Goal: Transaction & Acquisition: Purchase product/service

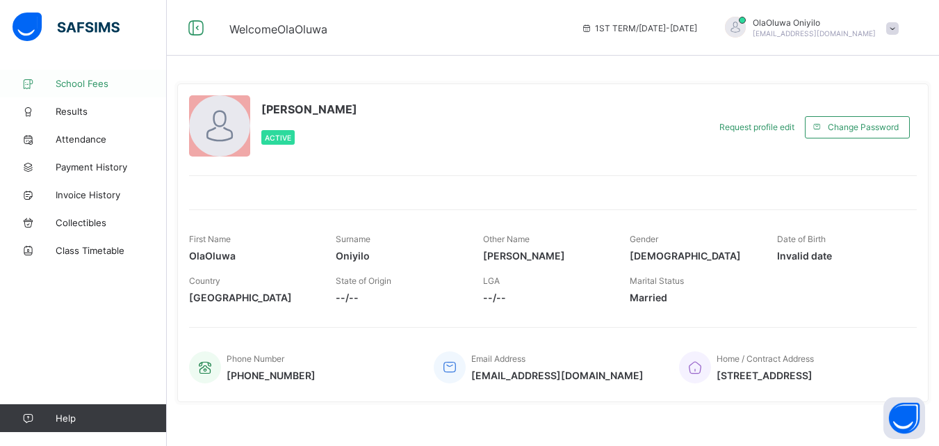
click at [61, 88] on span "School Fees" at bounding box center [111, 83] width 111 height 11
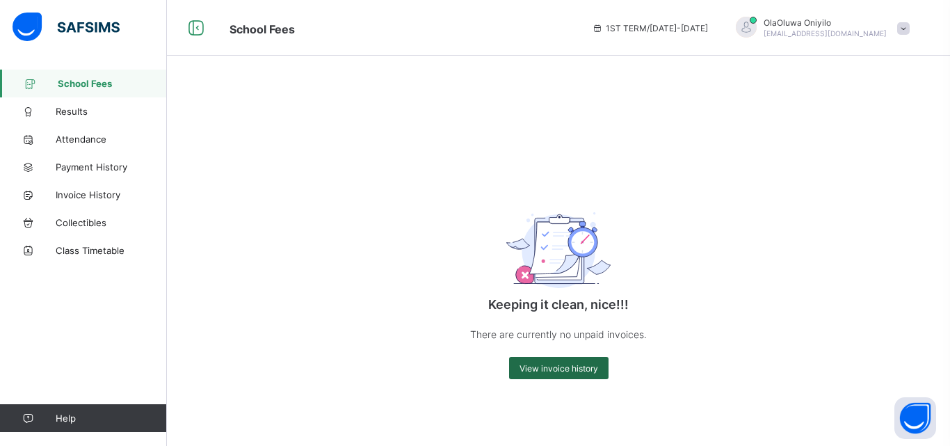
click at [551, 365] on span "View invoice history" at bounding box center [558, 368] width 79 height 10
click at [708, 24] on span "1ST TERM / [DATE]-[DATE]" at bounding box center [650, 28] width 116 height 10
click at [83, 112] on span "Results" at bounding box center [111, 111] width 111 height 11
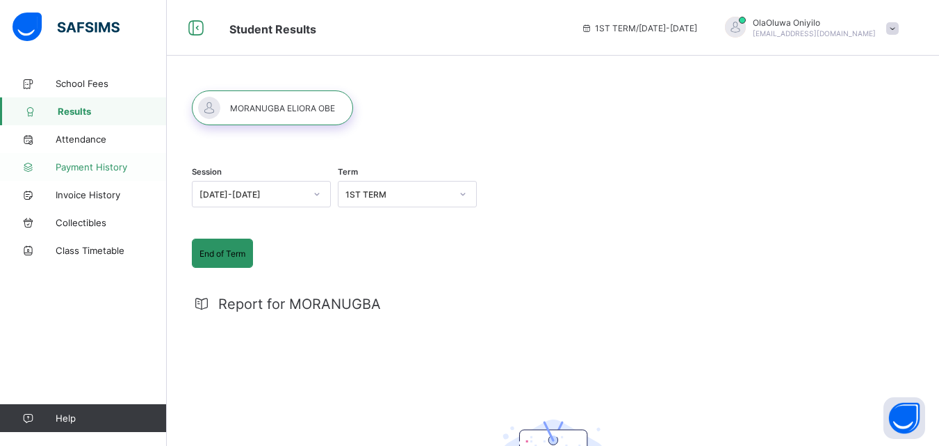
click at [81, 164] on span "Payment History" at bounding box center [111, 166] width 111 height 11
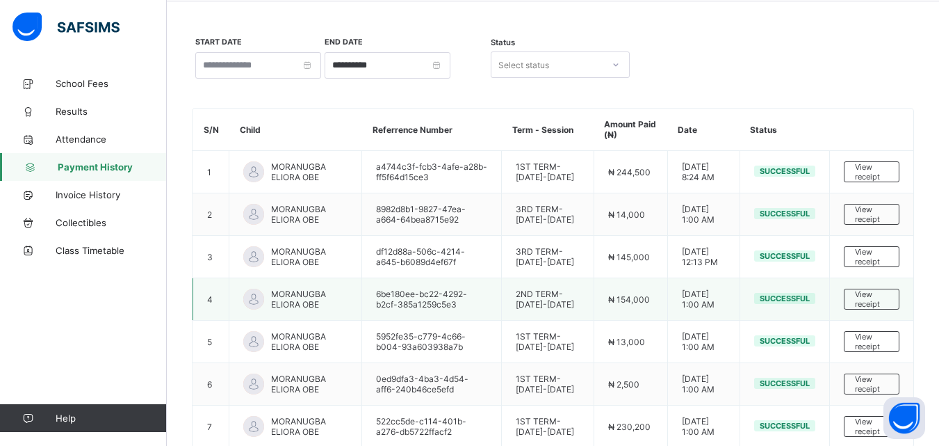
scroll to position [70, 0]
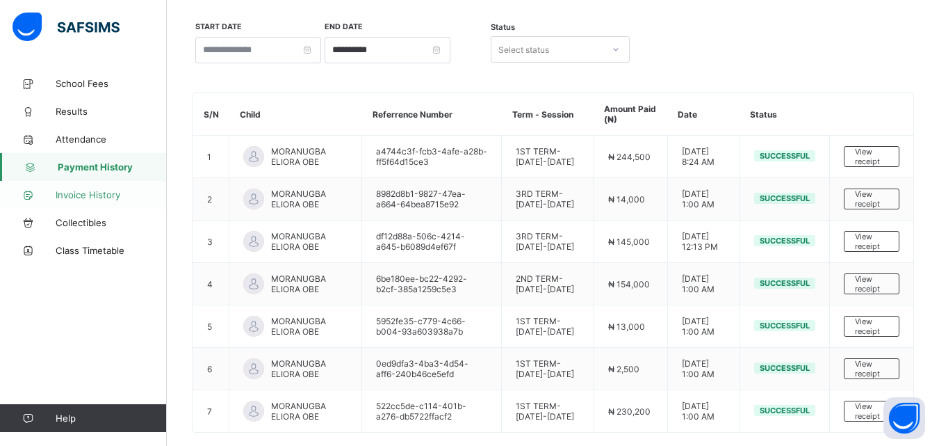
click at [79, 188] on link "Invoice History" at bounding box center [83, 195] width 167 height 28
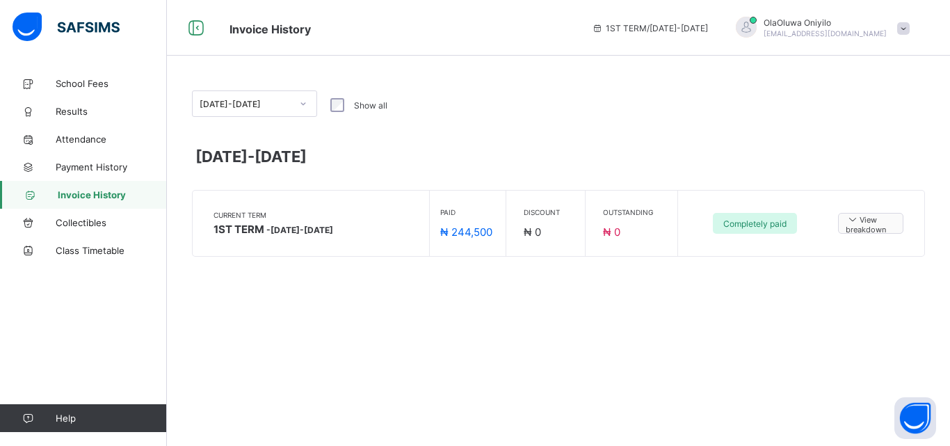
click at [861, 227] on span "View breakdown" at bounding box center [870, 224] width 50 height 22
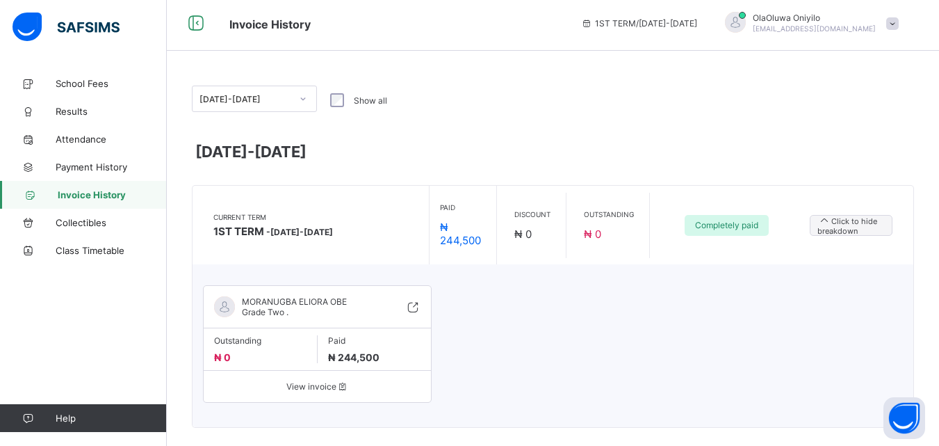
scroll to position [22, 0]
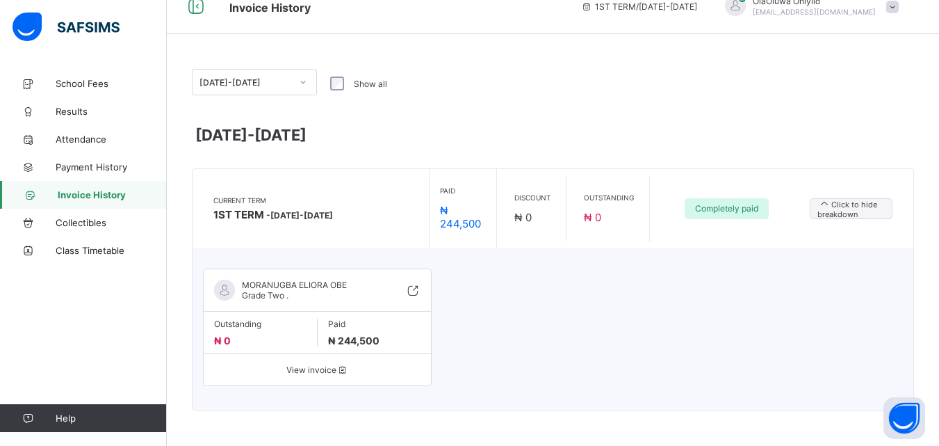
click at [323, 364] on span "View invoice" at bounding box center [317, 369] width 206 height 10
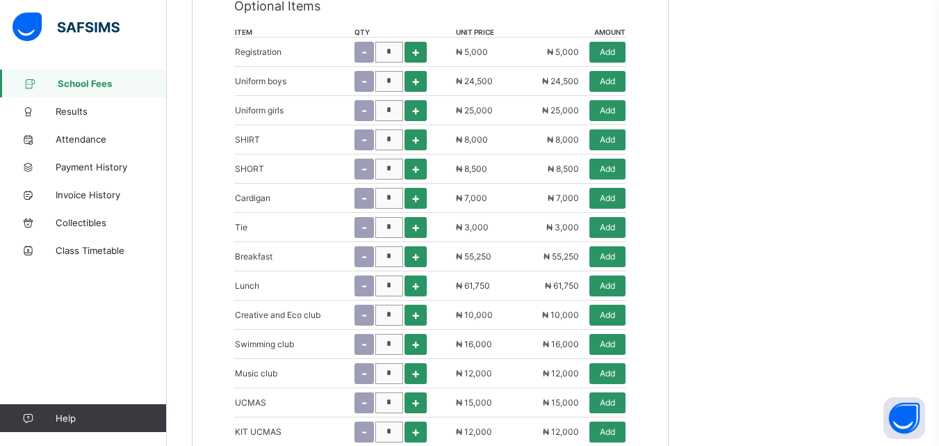
scroll to position [626, 0]
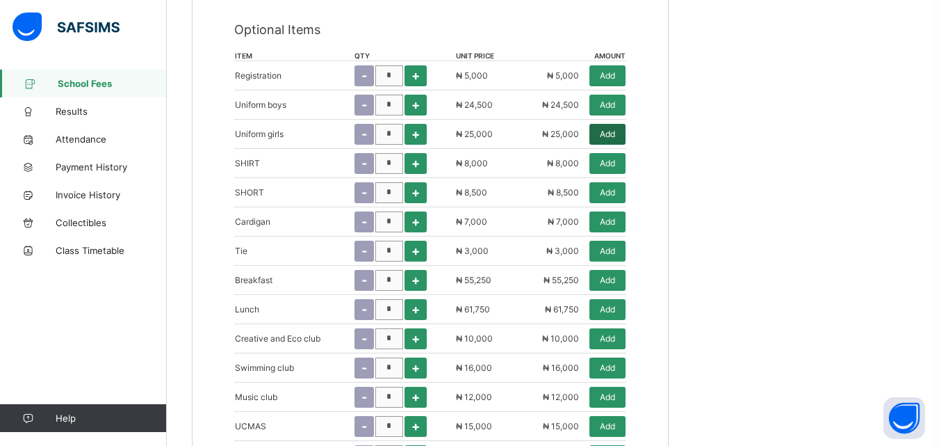
click at [607, 133] on span "Add" at bounding box center [607, 134] width 15 height 10
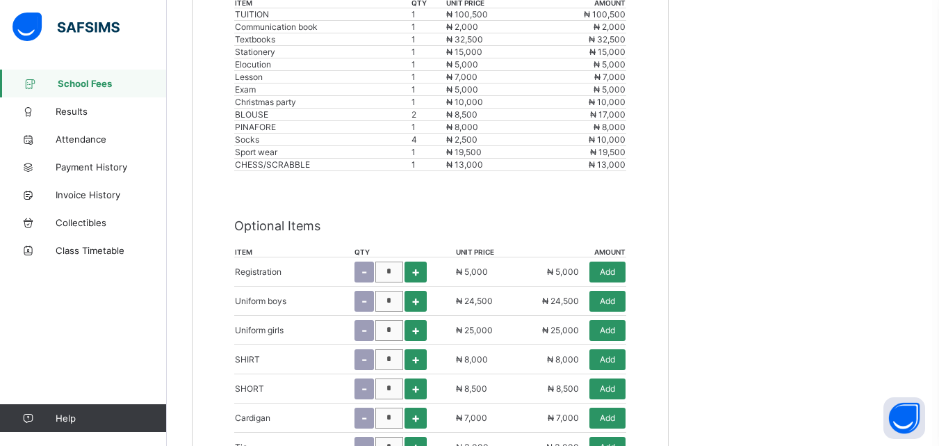
scroll to position [487, 0]
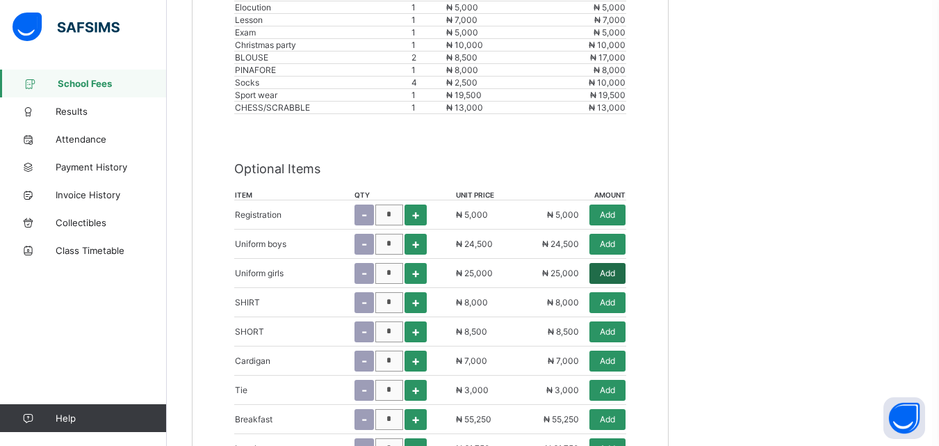
click at [612, 274] on span "Add" at bounding box center [607, 273] width 15 height 10
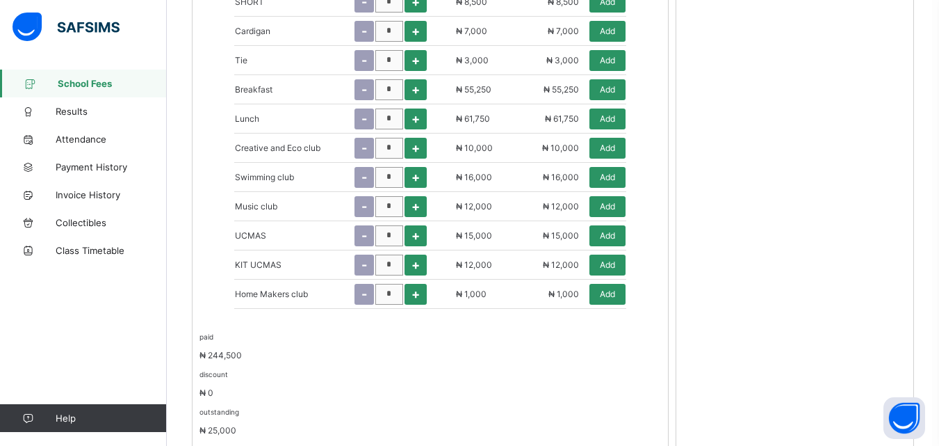
scroll to position [784, 0]
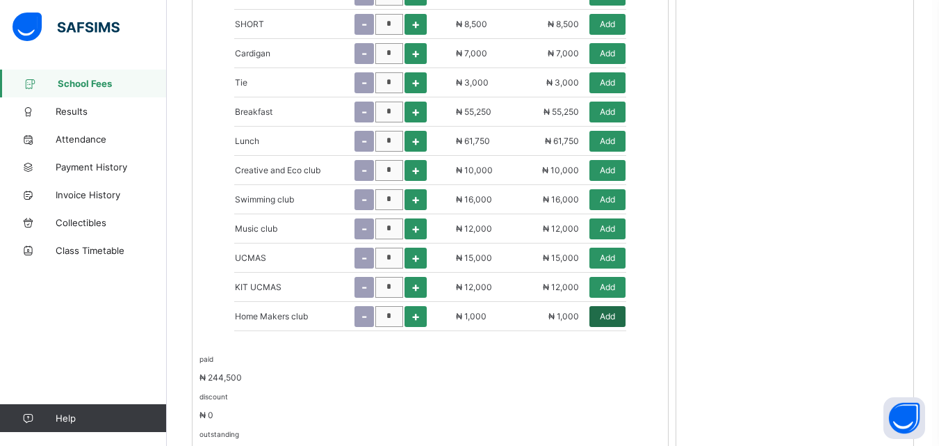
click at [615, 313] on span "Add" at bounding box center [607, 316] width 15 height 10
type input "********"
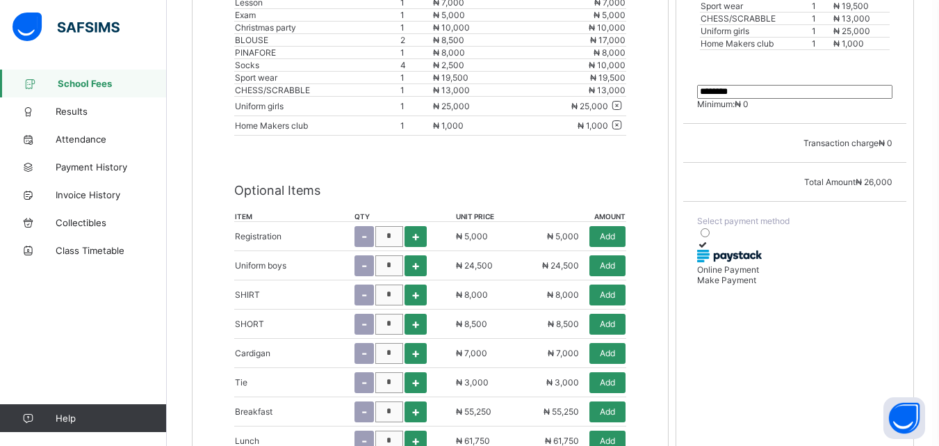
scroll to position [526, 0]
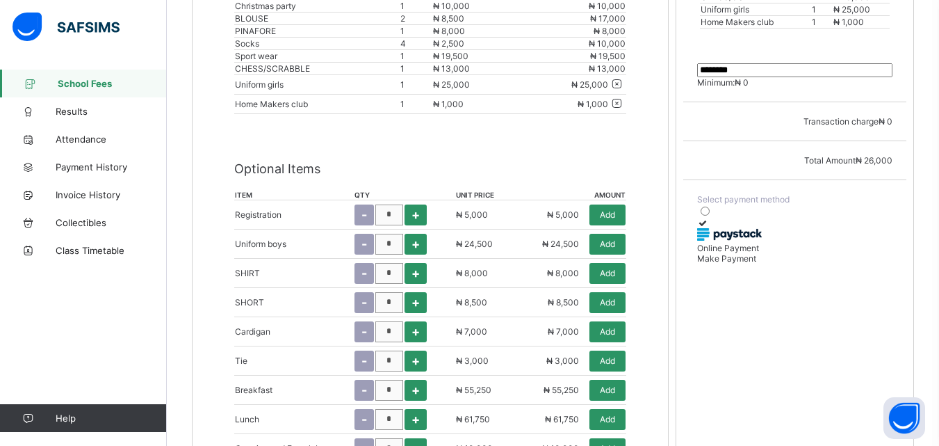
click at [720, 228] on div at bounding box center [794, 223] width 195 height 10
click at [756, 263] on span "Make Payment" at bounding box center [726, 258] width 59 height 10
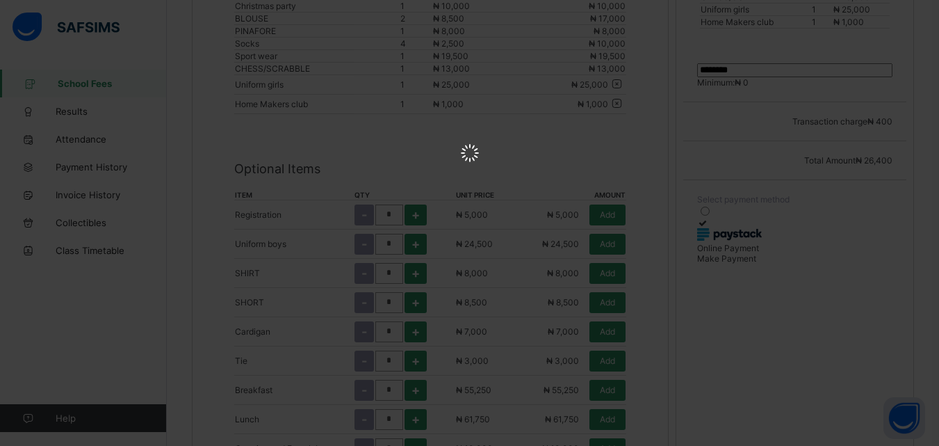
scroll to position [0, 0]
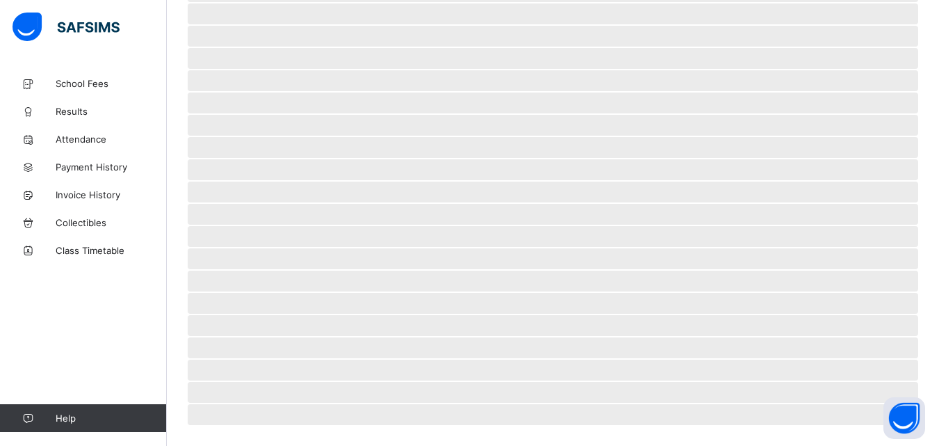
scroll to position [86, 0]
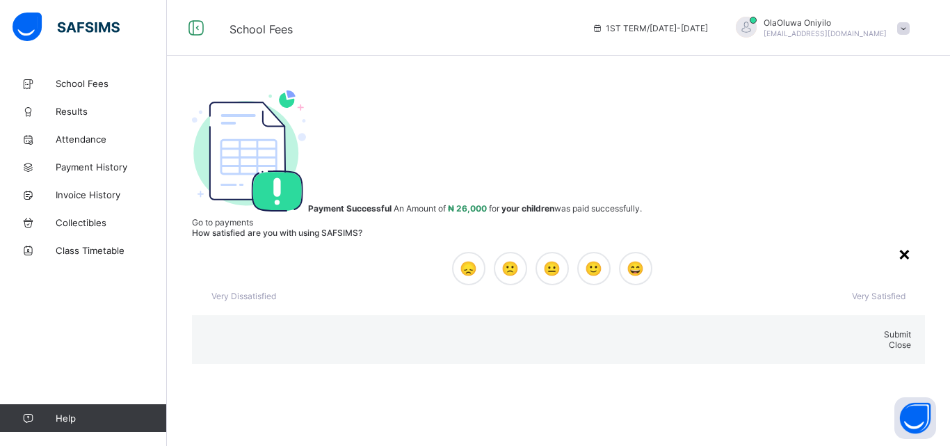
click at [897, 241] on div "×" at bounding box center [903, 253] width 13 height 24
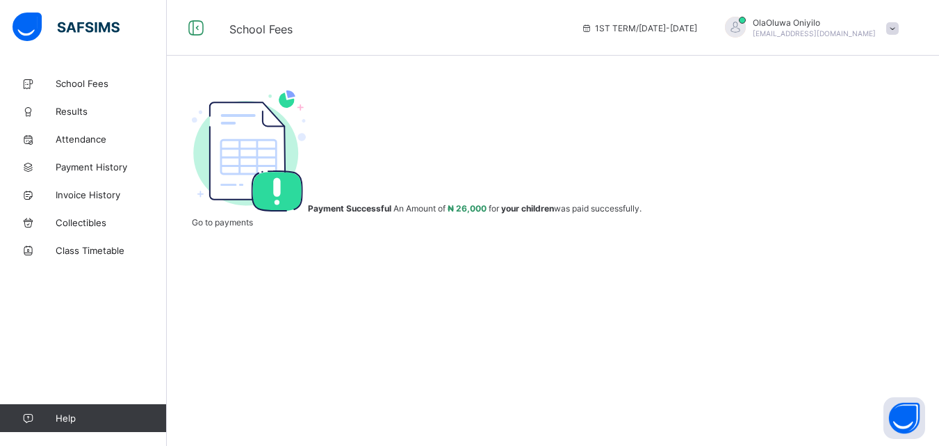
scroll to position [79, 0]
click at [253, 227] on span "Go to payments" at bounding box center [222, 222] width 61 height 10
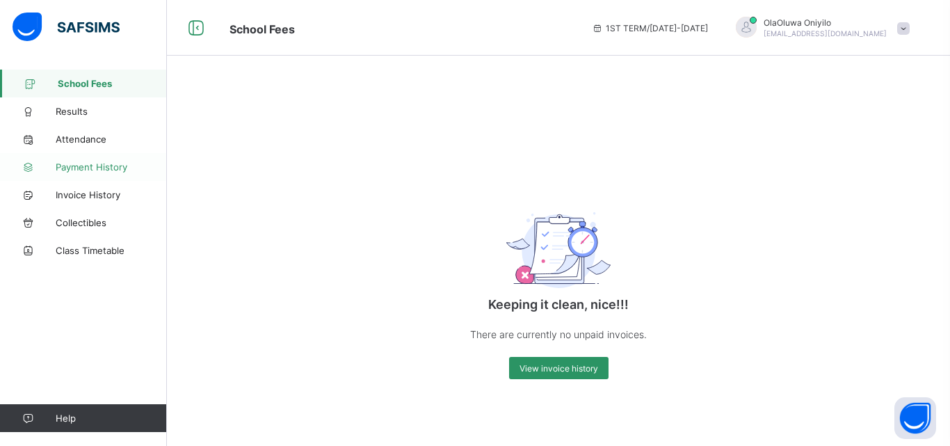
click at [95, 165] on span "Payment History" at bounding box center [111, 166] width 111 height 11
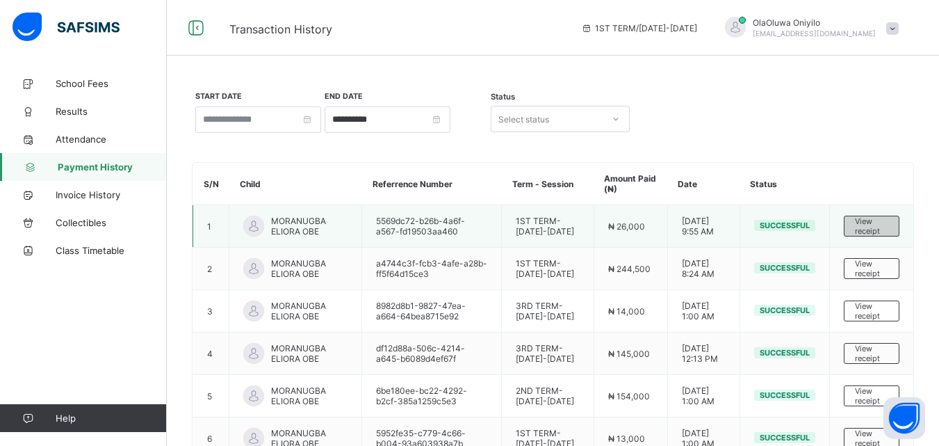
click at [870, 224] on span "View receipt" at bounding box center [871, 225] width 33 height 19
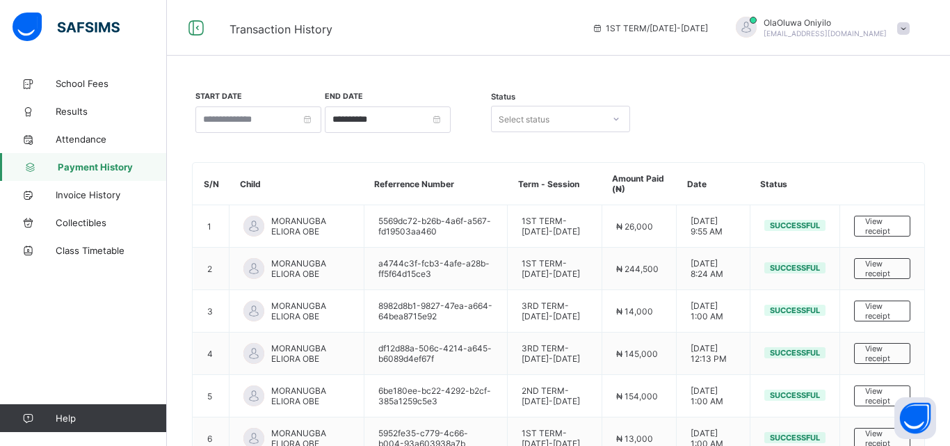
scroll to position [67, 0]
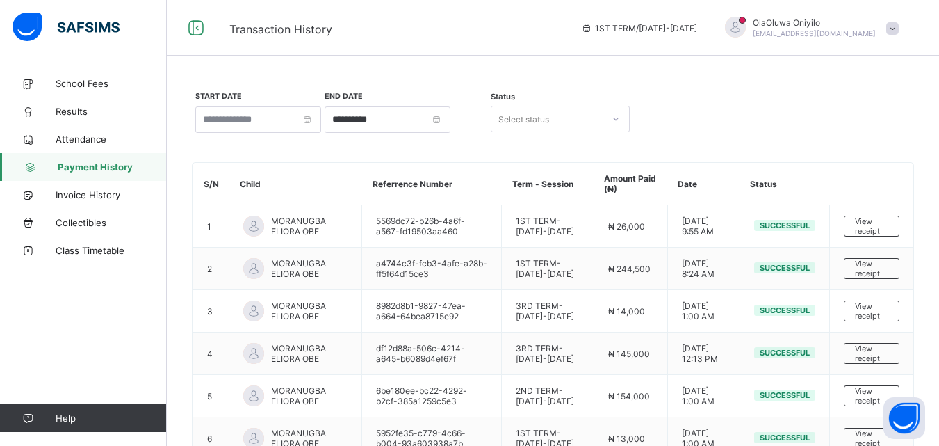
click at [899, 31] on span at bounding box center [892, 28] width 13 height 13
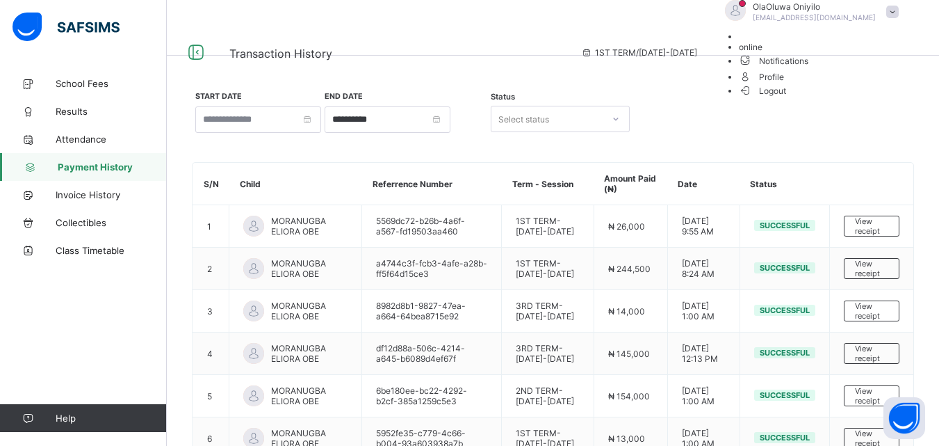
click at [787, 98] on span "Logout" at bounding box center [763, 90] width 48 height 15
